Goal: Information Seeking & Learning: Learn about a topic

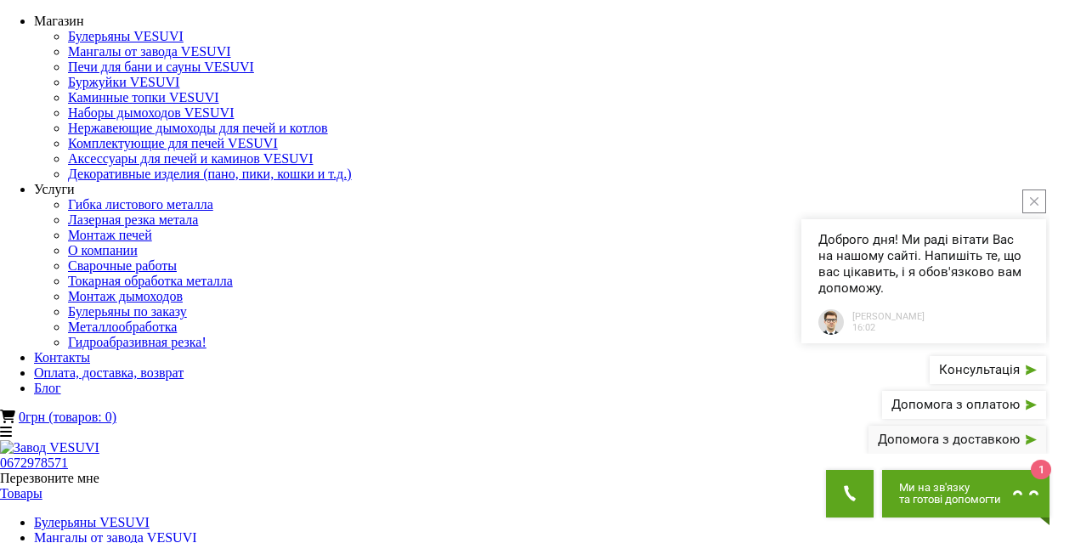
click at [1024, 439] on span "button" at bounding box center [1028, 439] width 17 height 13
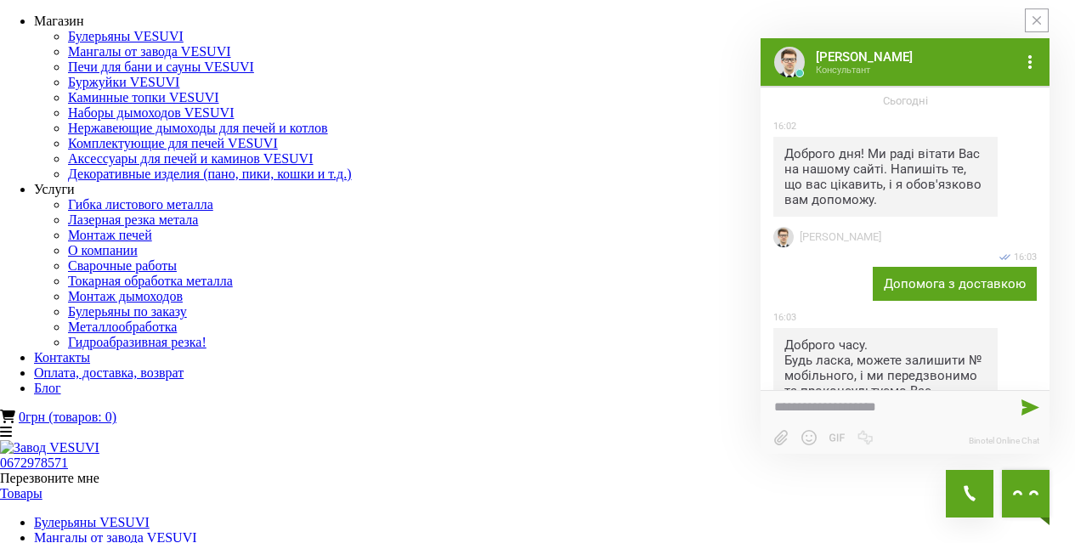
scroll to position [59, 0]
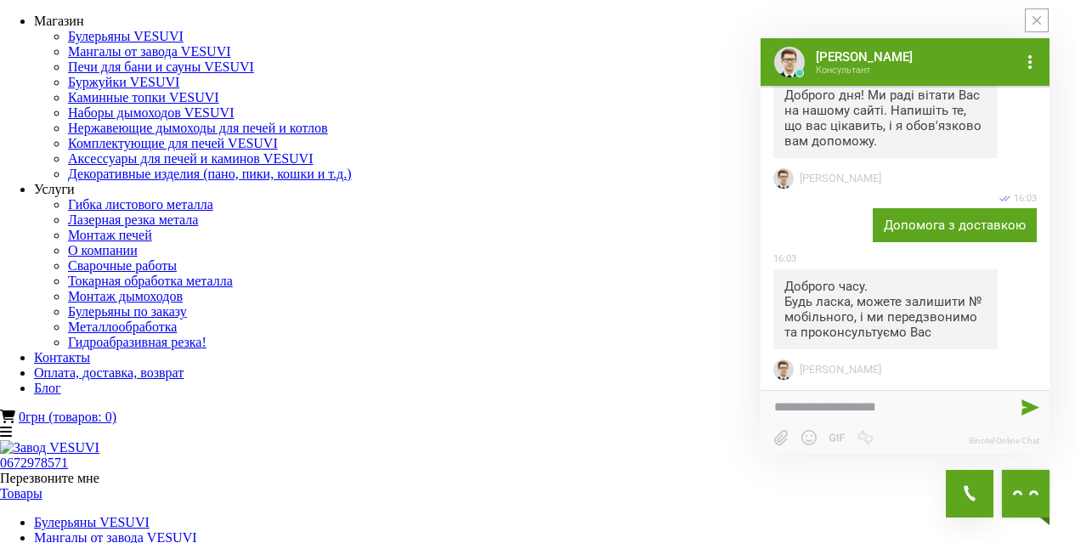
drag, startPoint x: 708, startPoint y: 127, endPoint x: 710, endPoint y: 152, distance: 25.6
drag, startPoint x: 665, startPoint y: 484, endPoint x: 762, endPoint y: 410, distance: 122.0
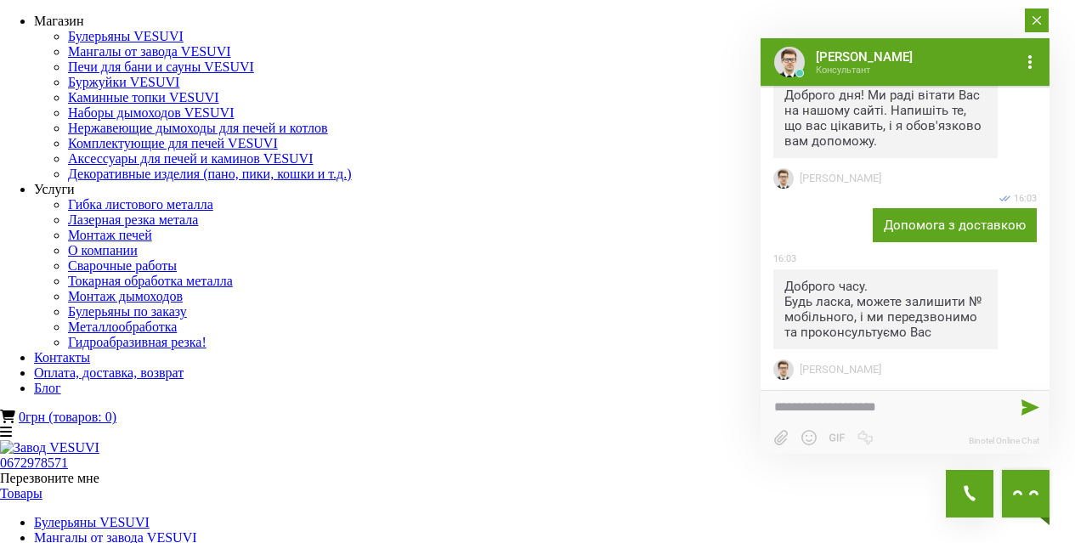
click at [1033, 20] on icon "close button" at bounding box center [1037, 20] width 8 height 8
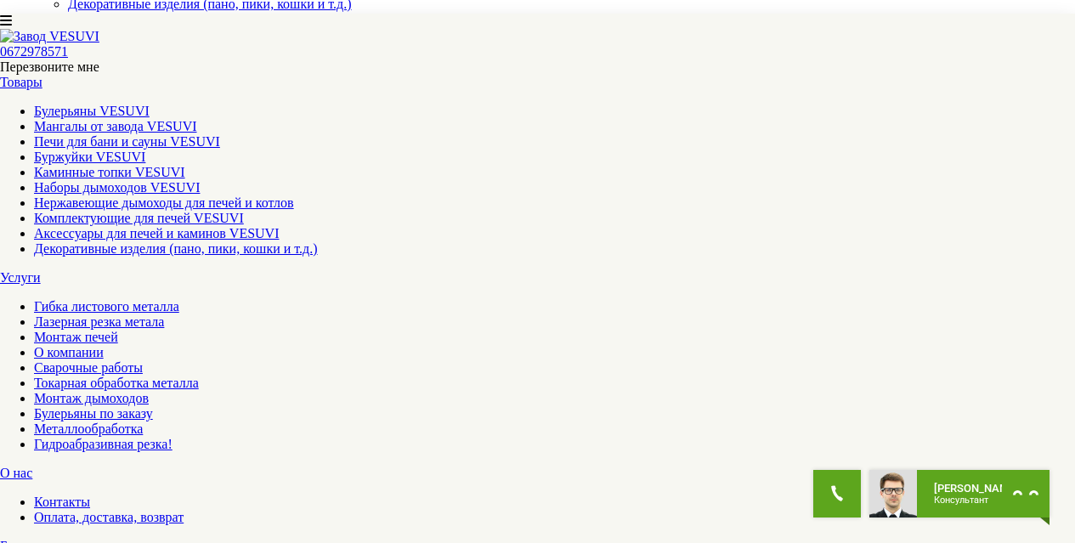
scroll to position [255, 0]
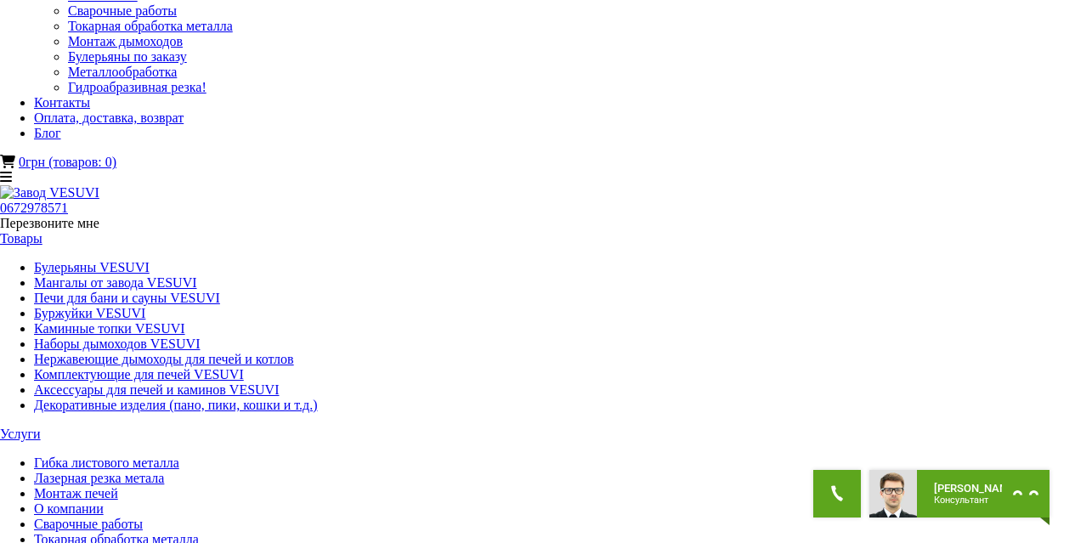
scroll to position [85, 0]
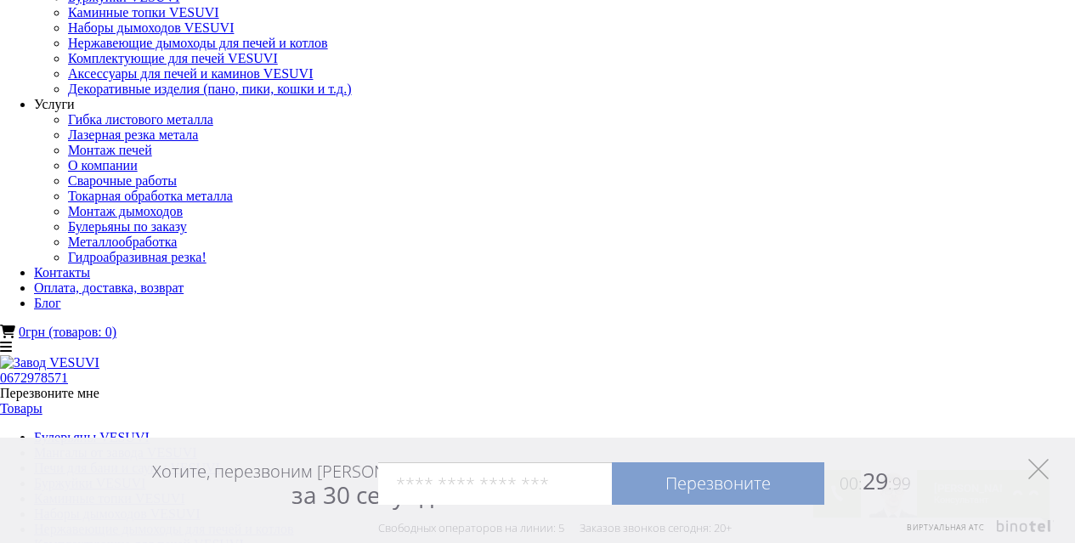
click at [1039, 469] on polygon "Элемент управления" at bounding box center [1038, 469] width 20 height 20
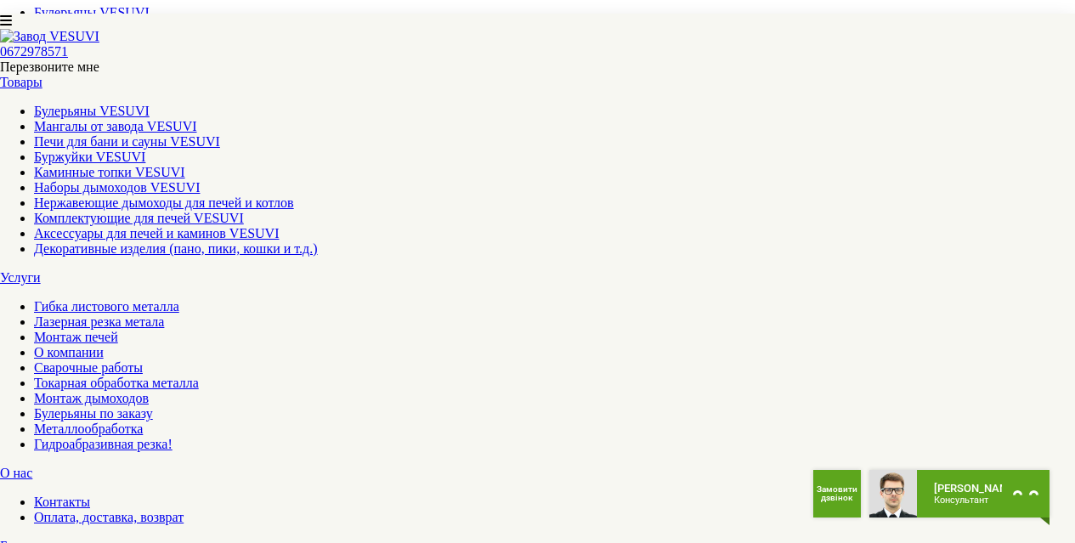
scroll to position [595, 0]
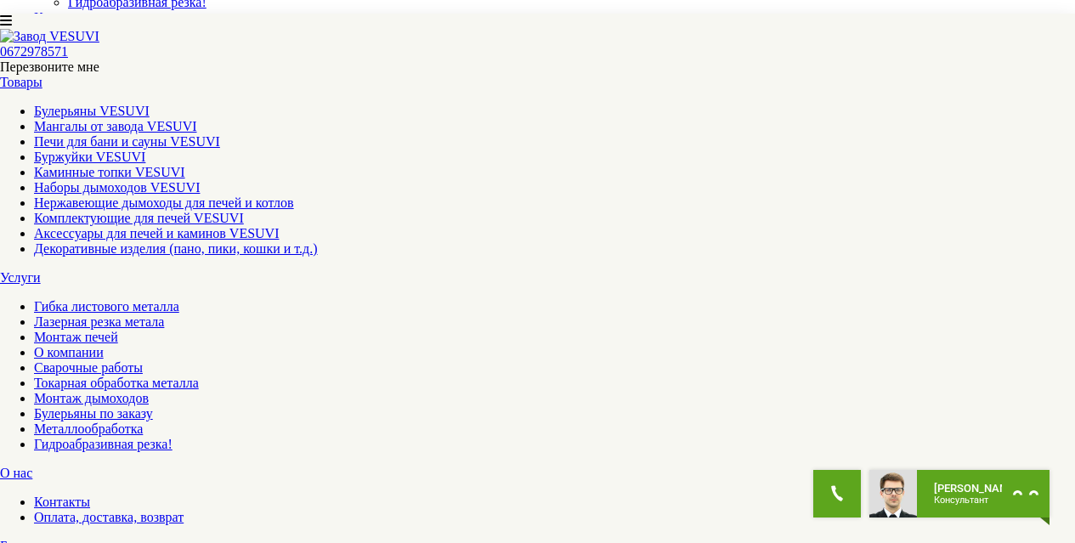
scroll to position [85, 0]
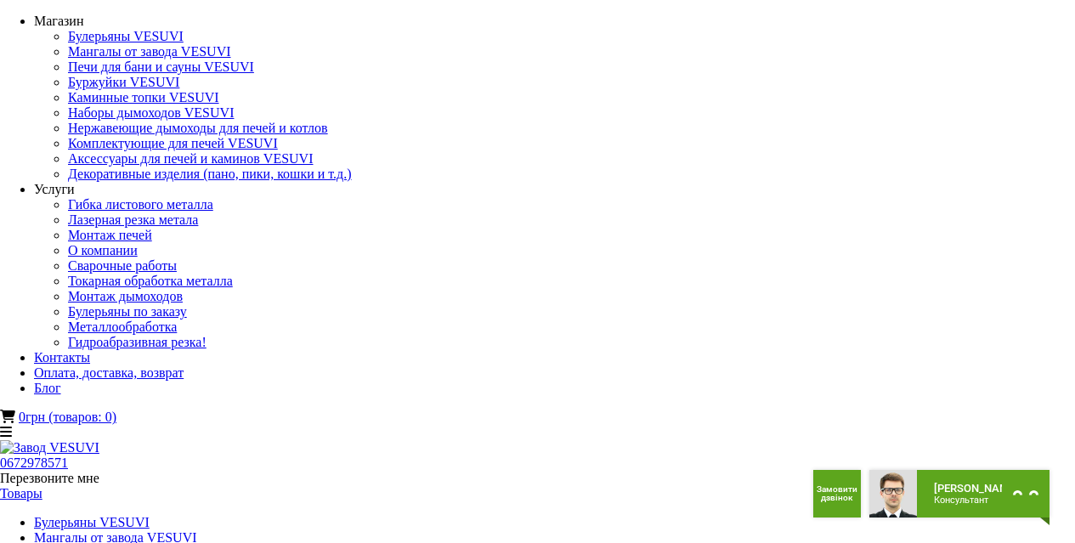
scroll to position [255, 0]
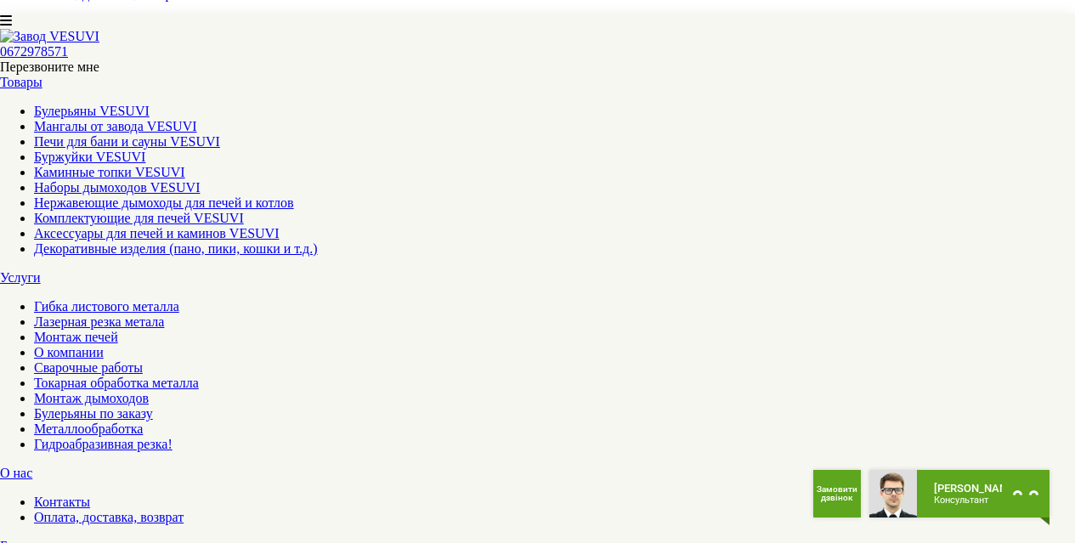
scroll to position [595, 0]
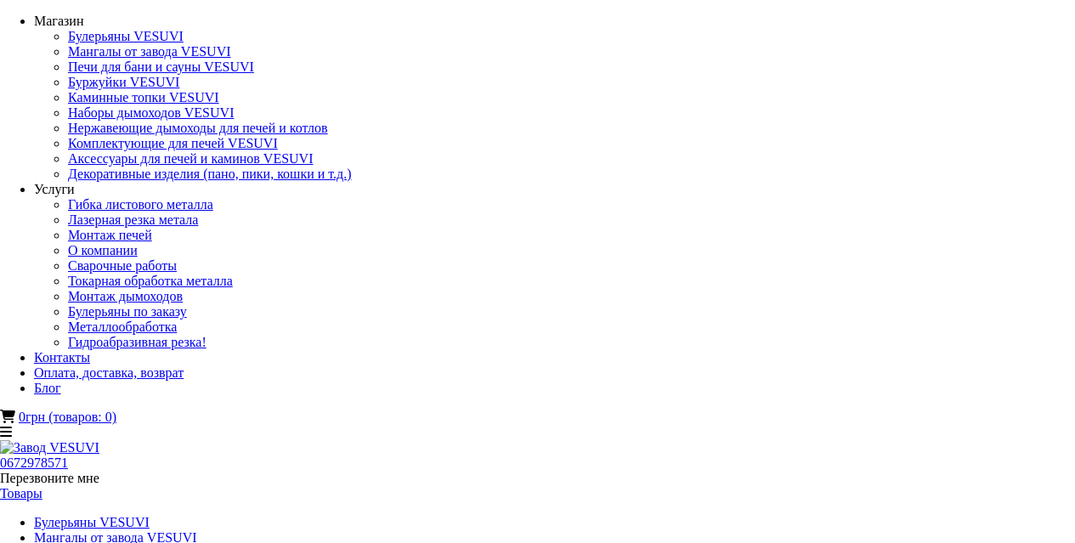
select select
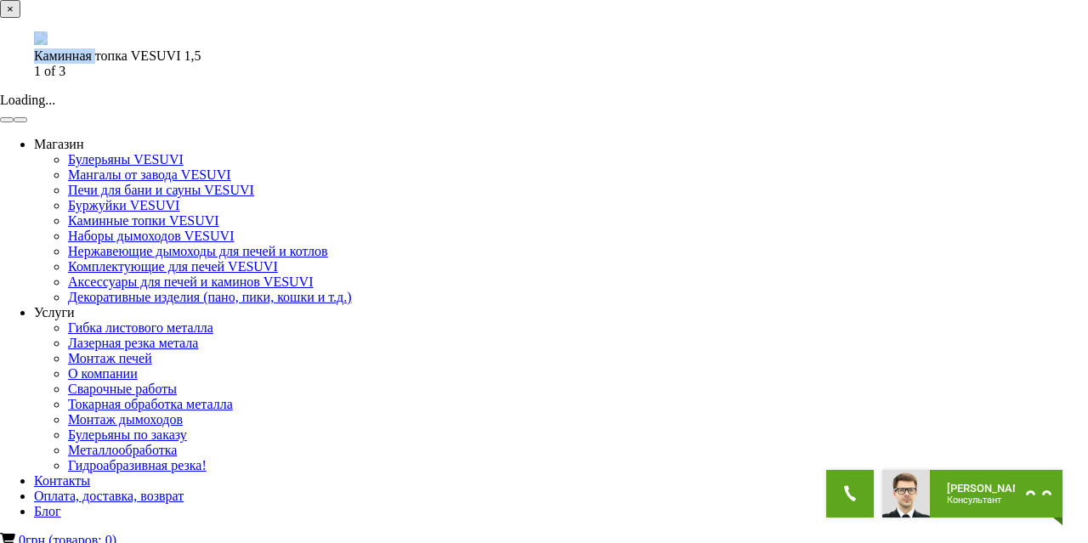
click at [320, 123] on div "× Каминная топка VESUVI 1,5 1 of 3 Loading..." at bounding box center [537, 61] width 1075 height 123
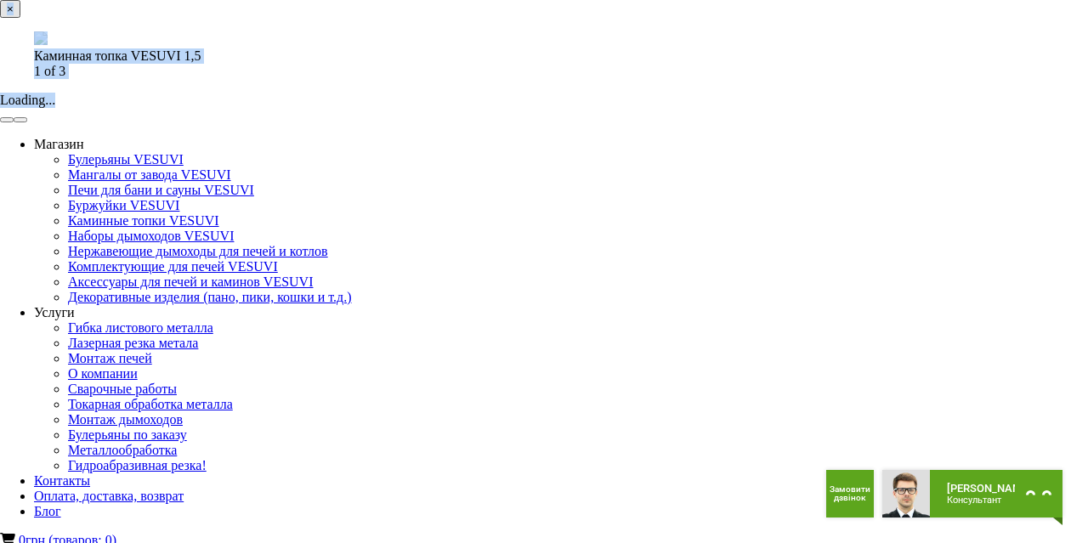
click at [48, 45] on img at bounding box center [41, 38] width 14 height 14
click at [20, 18] on button "×" at bounding box center [10, 9] width 20 height 18
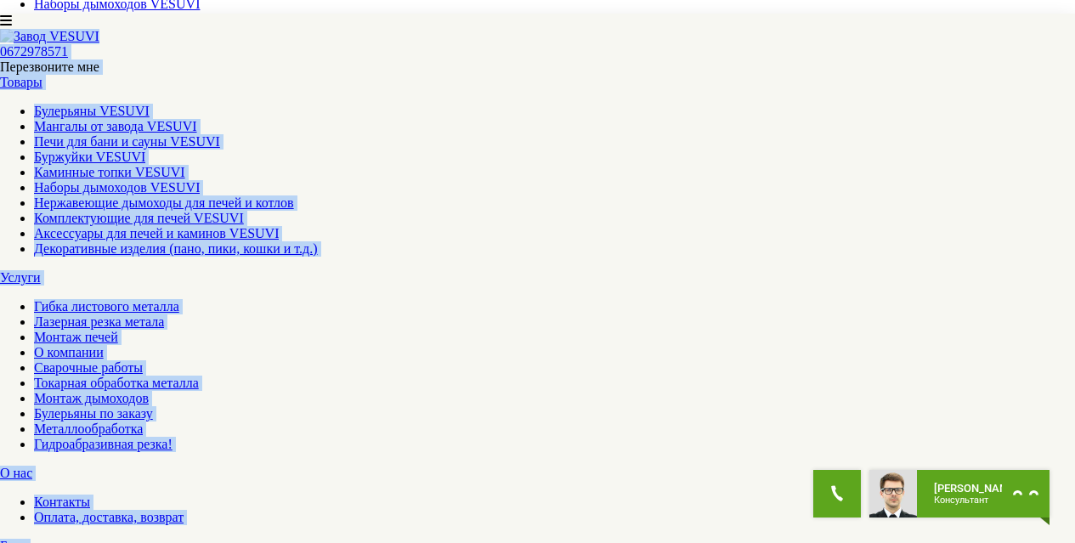
scroll to position [680, 0]
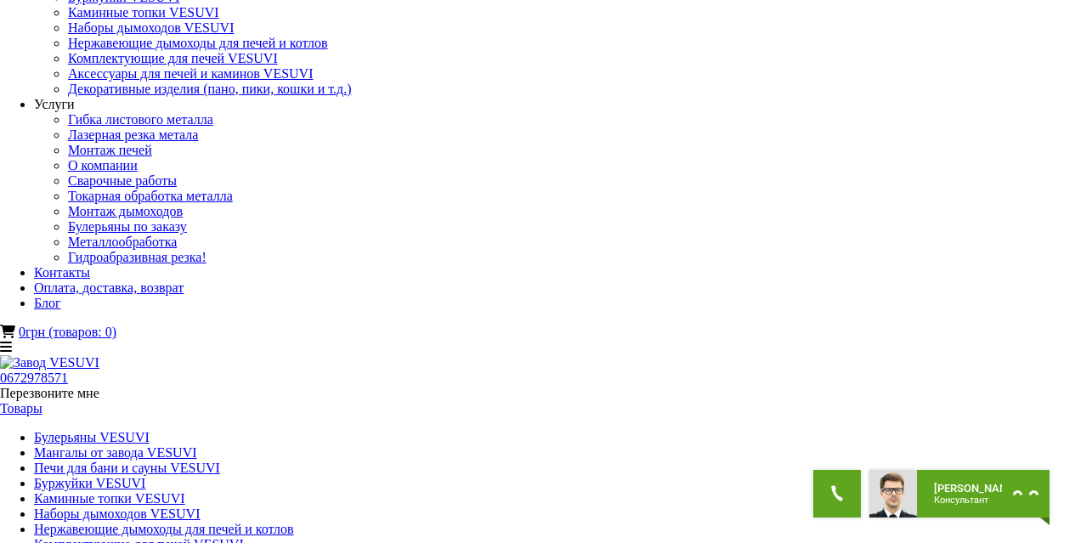
scroll to position [0, 0]
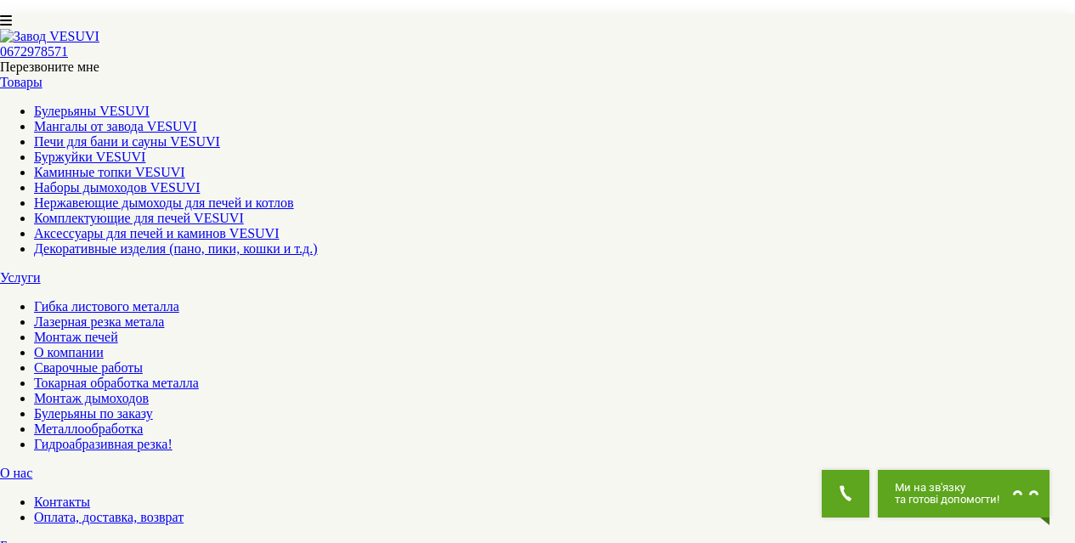
scroll to position [850, 0]
